Goal: Task Accomplishment & Management: Use online tool/utility

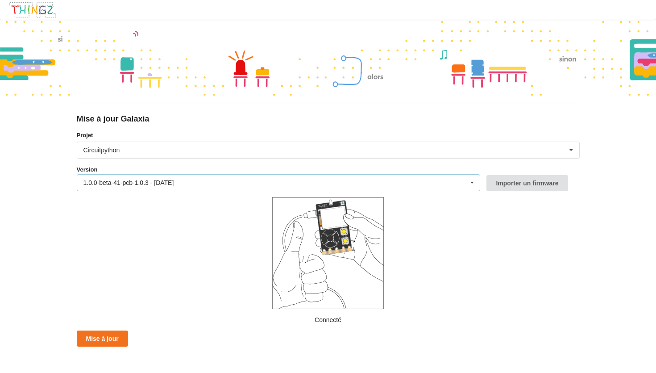
click at [215, 182] on div "1.0.0-beta-41-pcb-1.0.3 - [DATE] 1.0.0-beta-41-pcb-1.0.3 - [DATE] 1.0.0-beta-40…" at bounding box center [279, 182] width 404 height 17
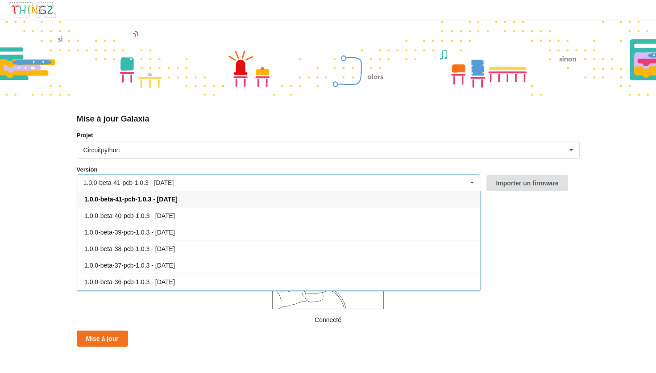
click at [37, 214] on div "Mise à jour Galaxia Projet Circuitpython Micropython Circuitpython Version 1.0.…" at bounding box center [328, 186] width 656 height 373
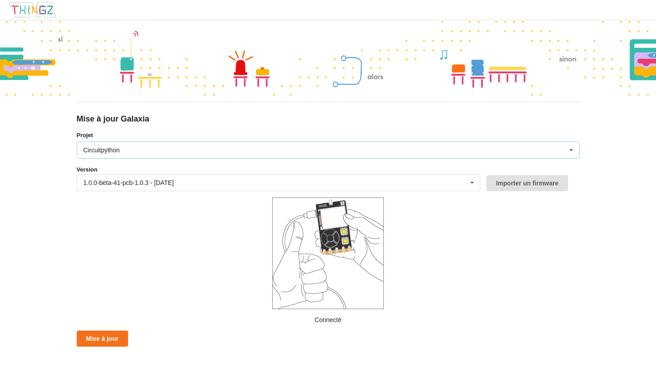
click at [118, 149] on div "Circuitpython" at bounding box center [101, 150] width 37 height 6
click at [58, 170] on div "Mise à jour Galaxia Projet Circuitpython Micropython Circuitpython Version 1.0.…" at bounding box center [328, 186] width 656 height 373
click at [375, 150] on div "Circuitpython Micropython Circuitpython" at bounding box center [328, 149] width 503 height 17
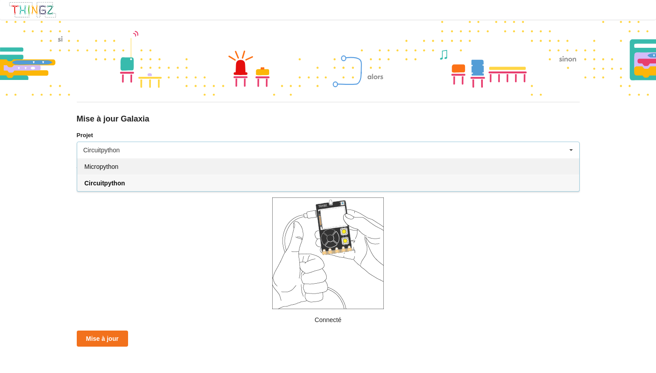
click at [295, 168] on div "Micropython" at bounding box center [328, 166] width 502 height 17
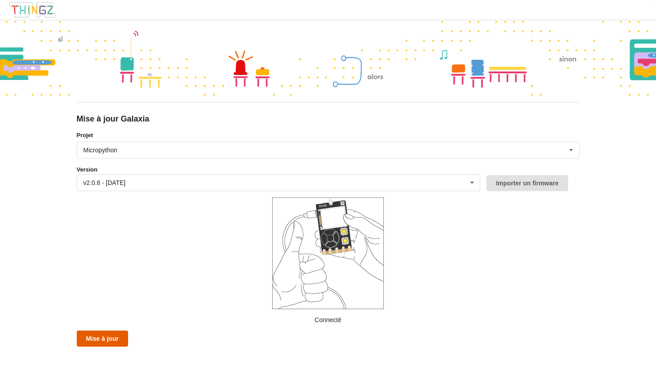
click at [112, 337] on button "Mise à jour" at bounding box center [102, 338] width 51 height 16
